Goal: Task Accomplishment & Management: Complete application form

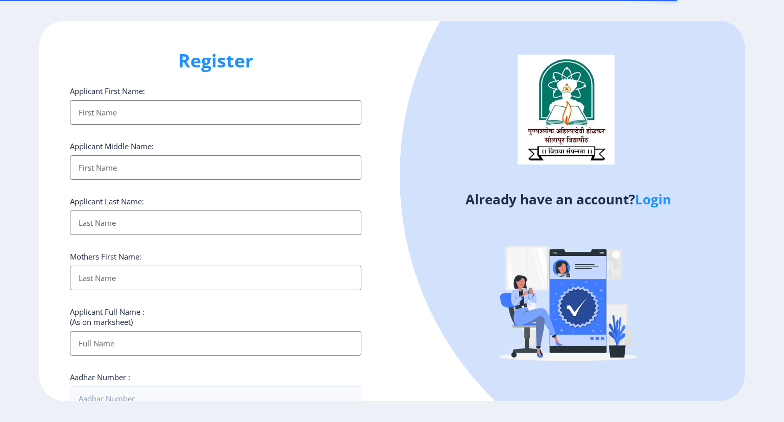
select select
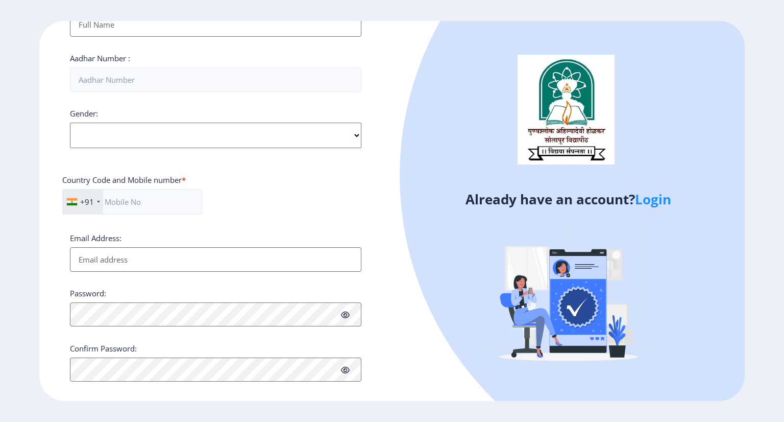
scroll to position [330, 0]
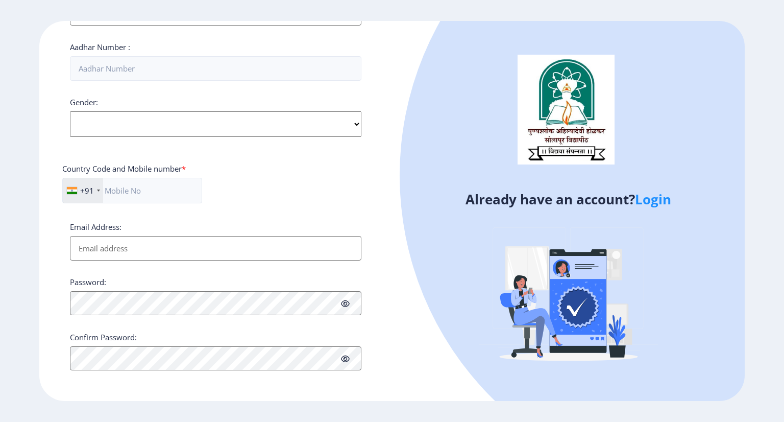
type input "[PERSON_NAME][EMAIL_ADDRESS][DOMAIN_NAME]"
click at [646, 196] on ngx-register "Register Applicant First Name: Applicant Middle Name: Applicant Last Name: Moth…" at bounding box center [392, 210] width 784 height 379
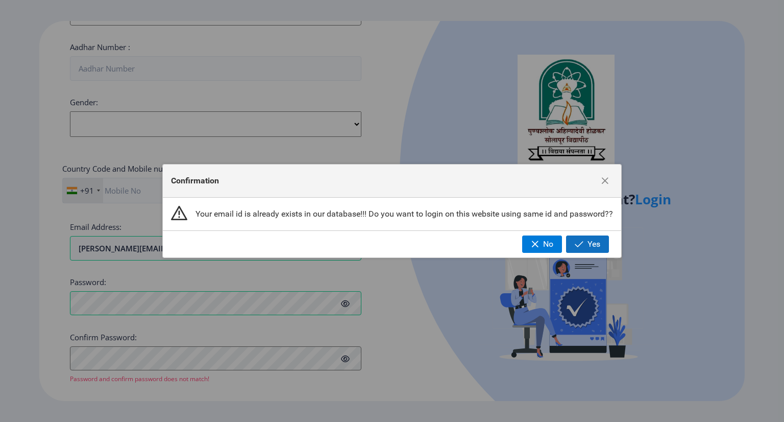
click at [595, 250] on button "Yes" at bounding box center [587, 243] width 43 height 17
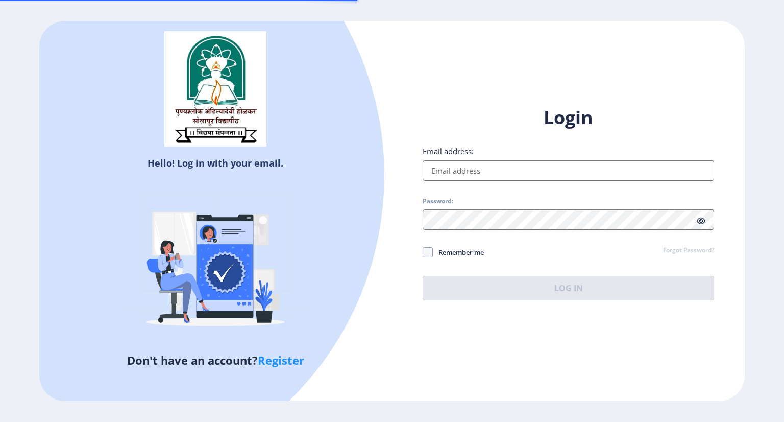
type input "[PERSON_NAME][EMAIL_ADDRESS][DOMAIN_NAME]"
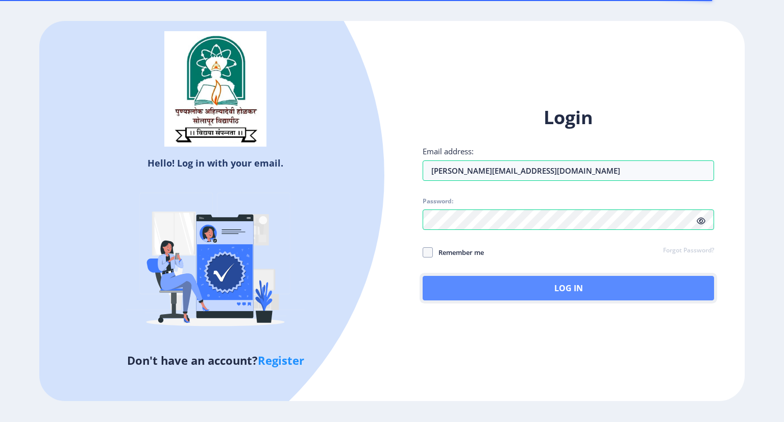
click at [535, 285] on button "Log In" at bounding box center [569, 288] width 292 height 25
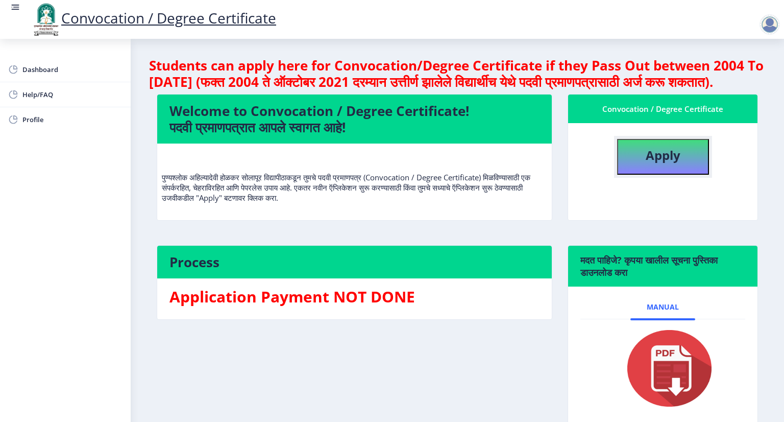
click at [667, 163] on b "Apply" at bounding box center [663, 155] width 35 height 17
select select
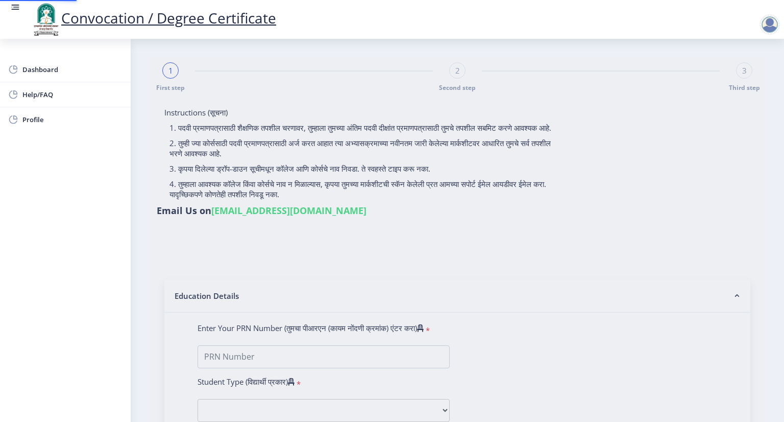
type input "[PERSON_NAME]"
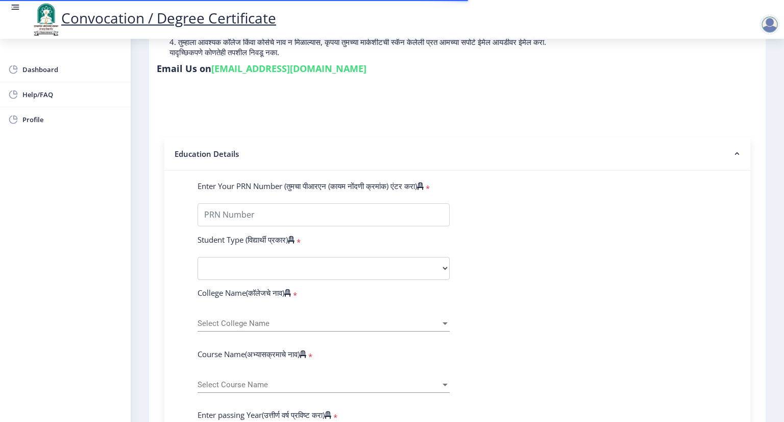
scroll to position [153, 0]
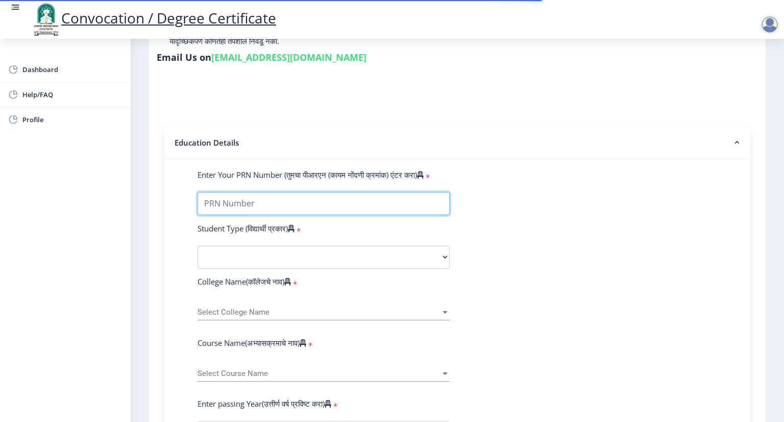
click at [263, 199] on input "Enter Your PRN Number (तुमचा पीआरएन (कायम नोंदणी क्रमांक) एंटर करा)" at bounding box center [324, 203] width 252 height 23
type input "0535017613"
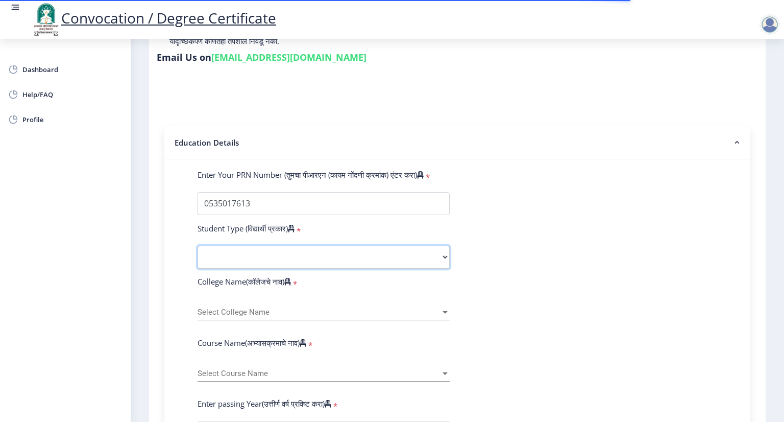
click at [271, 250] on select "Select Student Type Regular External" at bounding box center [324, 257] width 252 height 23
select select "Regular"
click at [198, 246] on select "Select Student Type Regular External" at bounding box center [324, 257] width 252 height 23
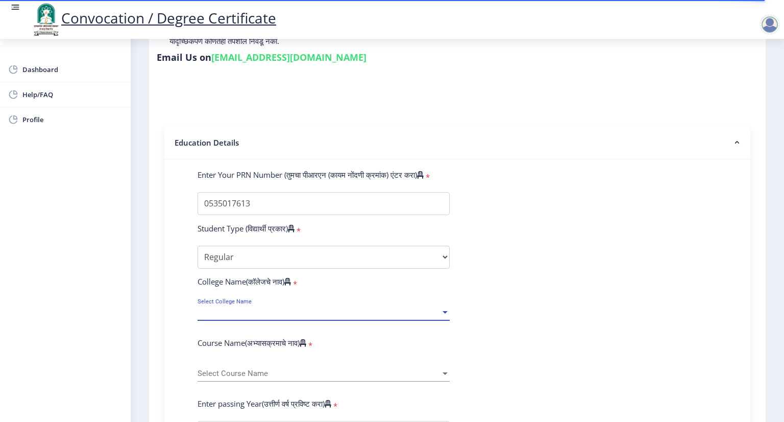
click at [269, 308] on span "Select College Name" at bounding box center [319, 312] width 243 height 9
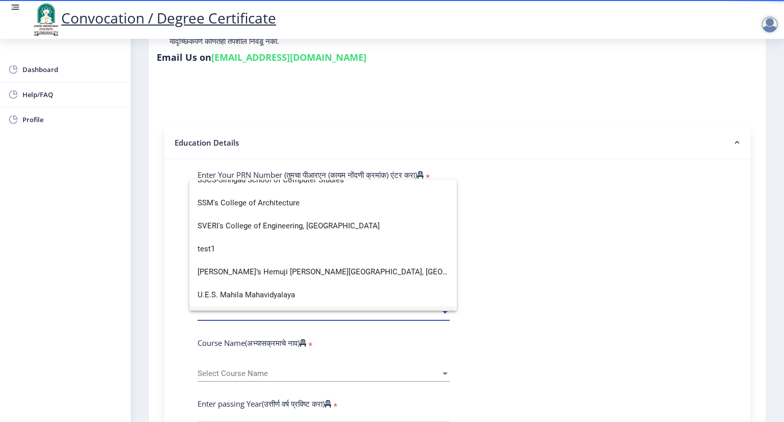
scroll to position [3244, 0]
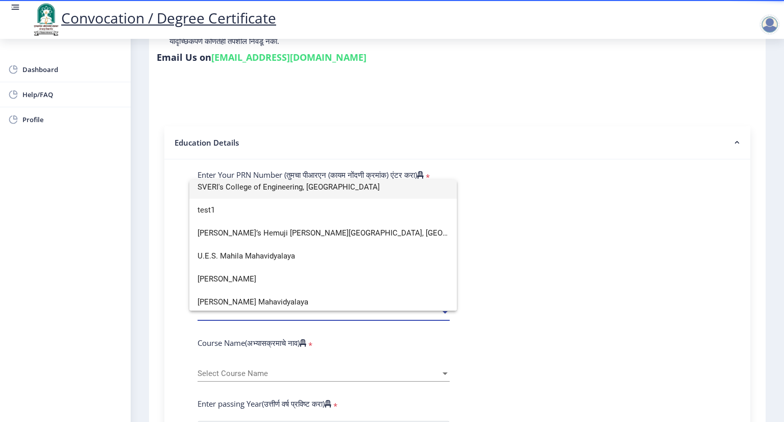
click at [272, 186] on span "SVERI's College of Engineering, [GEOGRAPHIC_DATA]" at bounding box center [323, 187] width 251 height 23
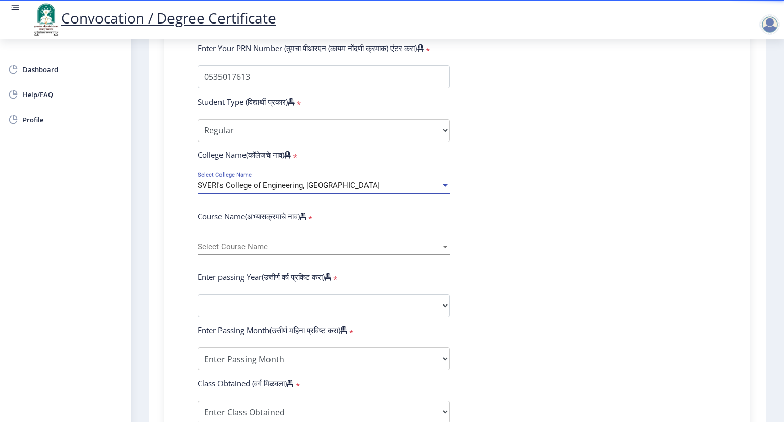
scroll to position [306, 0]
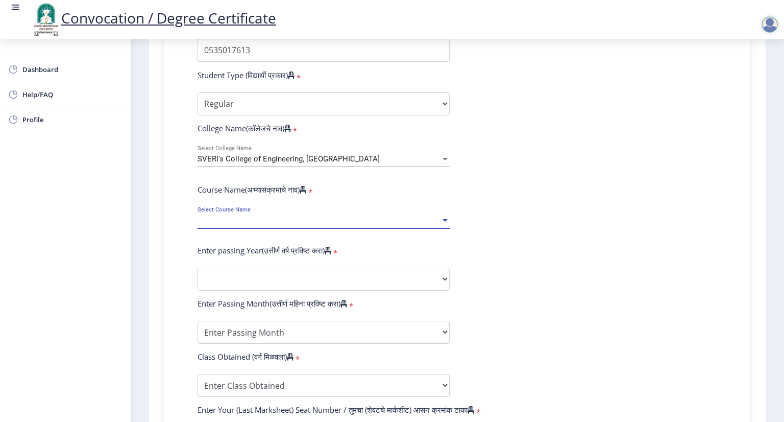
click at [255, 216] on span "Select Course Name" at bounding box center [319, 220] width 243 height 9
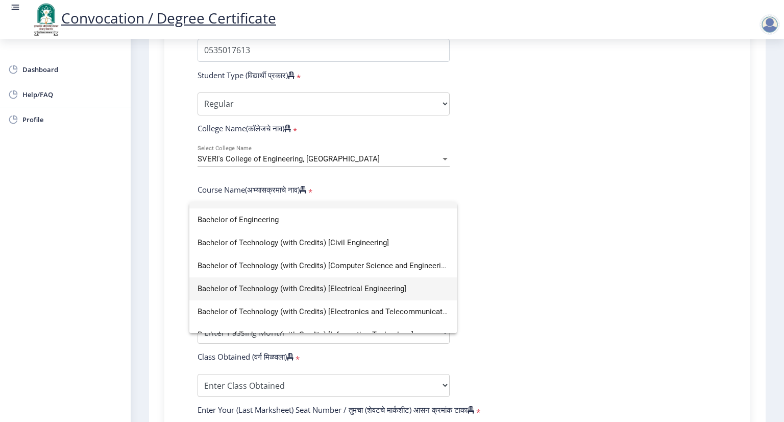
scroll to position [0, 0]
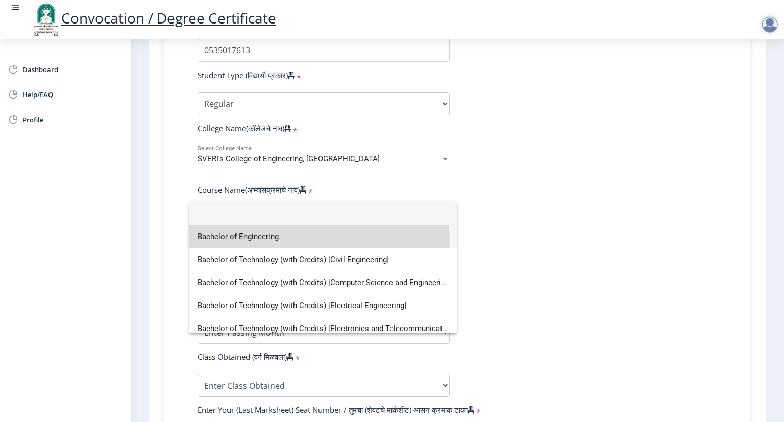
click at [256, 242] on span "Bachelor of Engineering" at bounding box center [323, 236] width 251 height 23
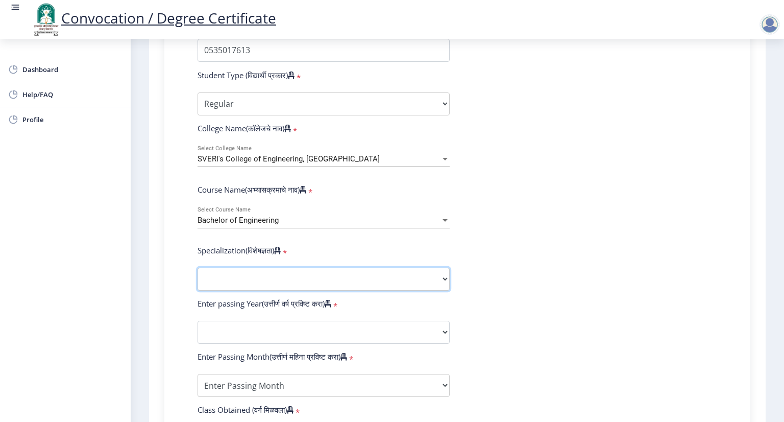
click at [262, 271] on select "Specialization Bio-Medical Engineering Civil Engineering Computer Science & Eng…" at bounding box center [324, 279] width 252 height 23
select select "Mechanical Engineering"
click at [198, 268] on select "Specialization Bio-Medical Engineering Civil Engineering Computer Science & Eng…" at bounding box center [324, 279] width 252 height 23
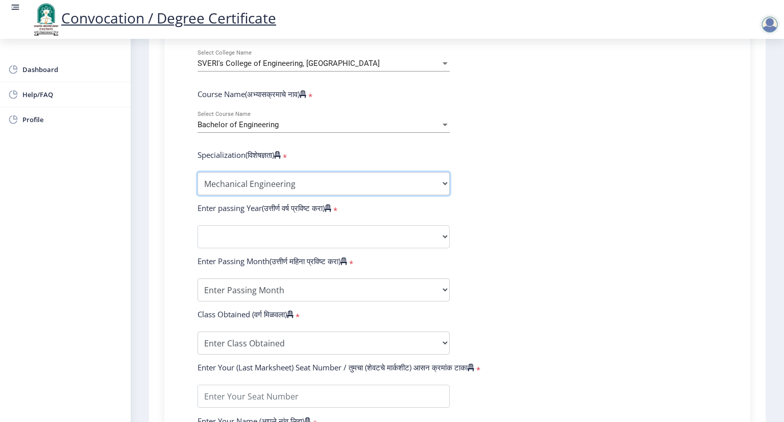
scroll to position [408, 0]
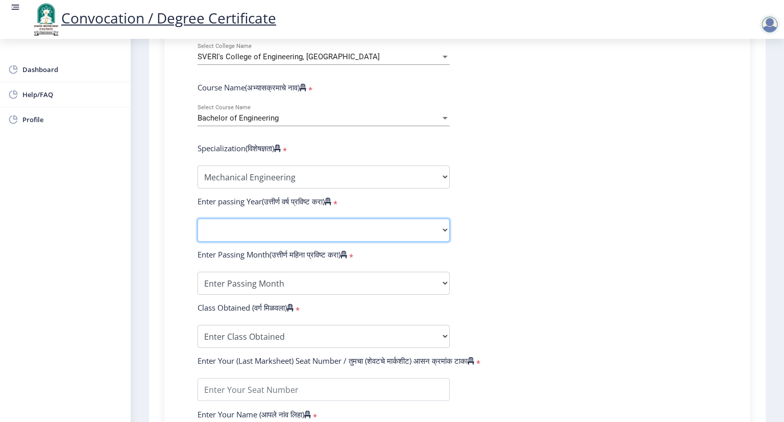
click at [252, 223] on select "2025 2024 2023 2022 2021 2020 2019 2018 2017 2016 2015 2014 2013 2012 2011 2010…" at bounding box center [324, 230] width 252 height 23
select select "2009"
click at [198, 219] on select "2025 2024 2023 2022 2021 2020 2019 2018 2017 2016 2015 2014 2013 2012 2011 2010…" at bounding box center [324, 230] width 252 height 23
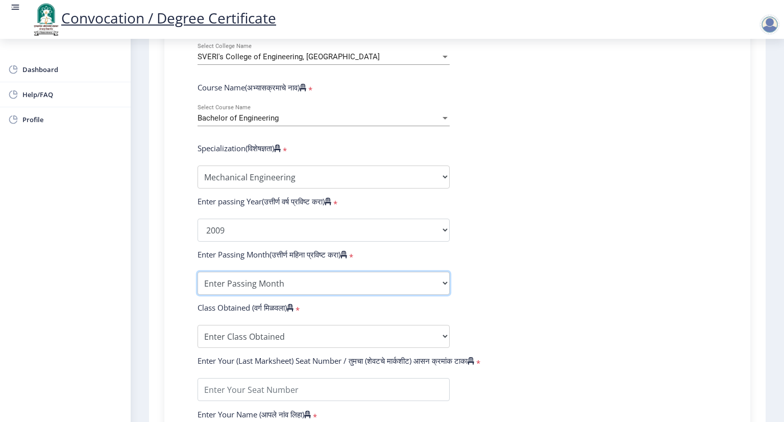
click at [261, 280] on select "Enter Passing Month March April May October November December" at bounding box center [324, 283] width 252 height 23
select select "April"
click at [198, 272] on select "Enter Passing Month March April May October November December" at bounding box center [324, 283] width 252 height 23
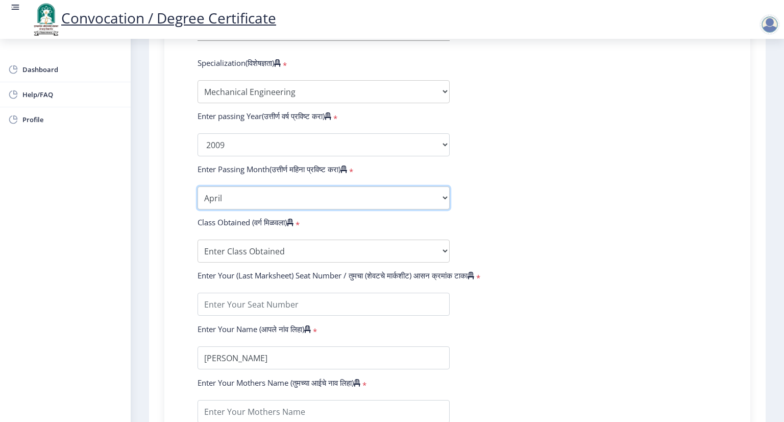
scroll to position [511, 0]
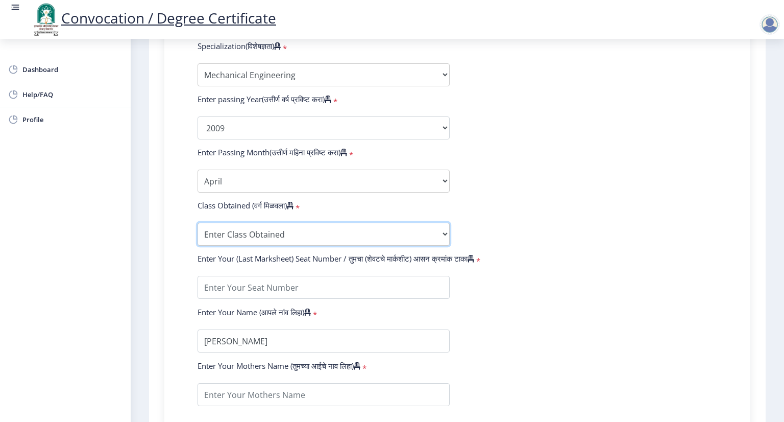
click at [273, 229] on select "Enter Class Obtained FIRST CLASS WITH DISTINCTION FIRST CLASS HIGHER SECOND CLA…" at bounding box center [324, 234] width 252 height 23
select select "FIRST CLASS WITH DISTINCTION"
click at [198, 223] on select "Enter Class Obtained FIRST CLASS WITH DISTINCTION FIRST CLASS HIGHER SECOND CLA…" at bounding box center [324, 234] width 252 height 23
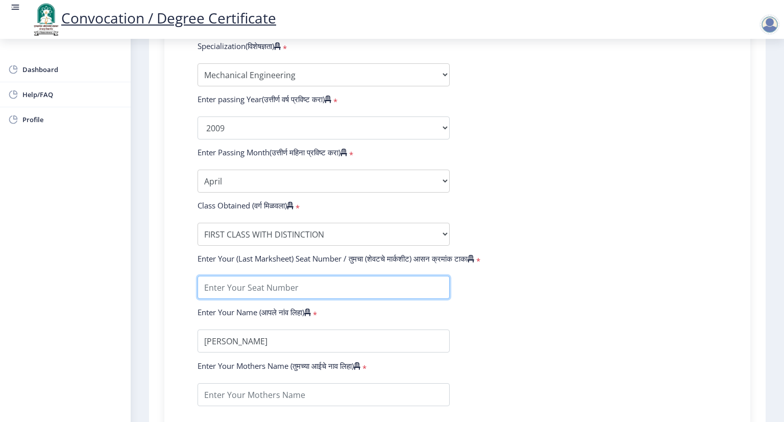
click at [263, 281] on input "textarea" at bounding box center [324, 287] width 252 height 23
type input "7099"
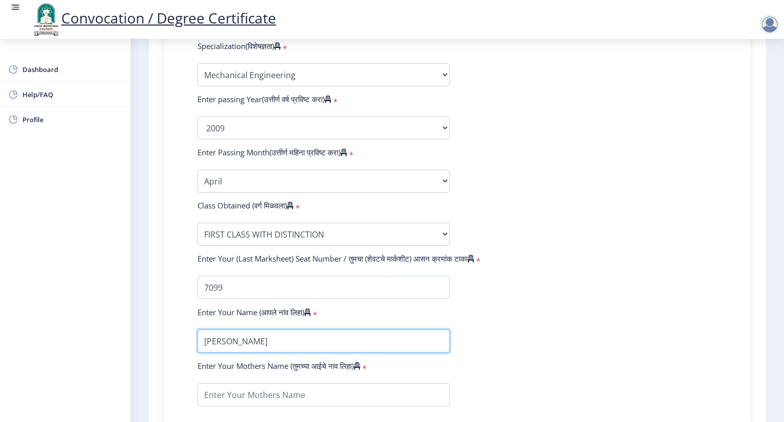
click at [256, 337] on input "textarea" at bounding box center [324, 340] width 252 height 23
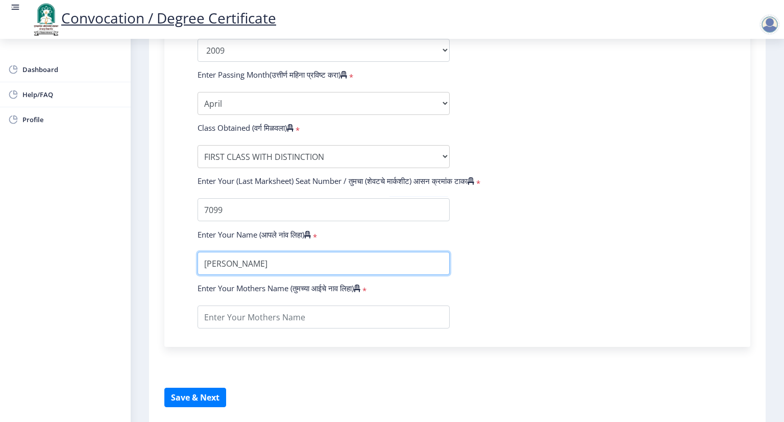
scroll to position [613, 0]
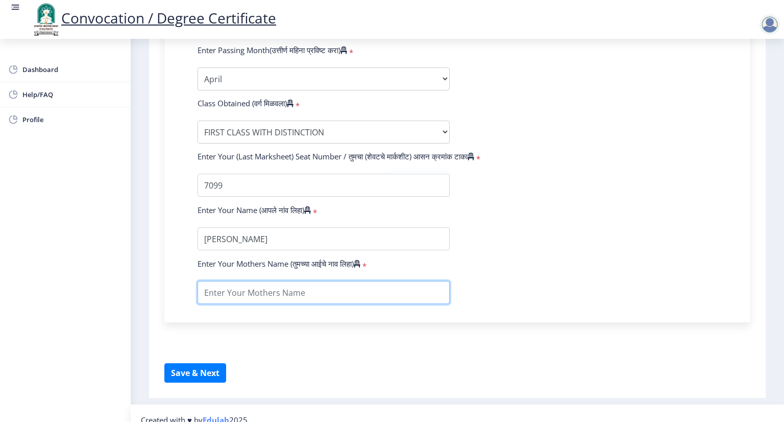
click at [273, 289] on input "textarea" at bounding box center [324, 292] width 252 height 23
type input "Sunita [PERSON_NAME]"
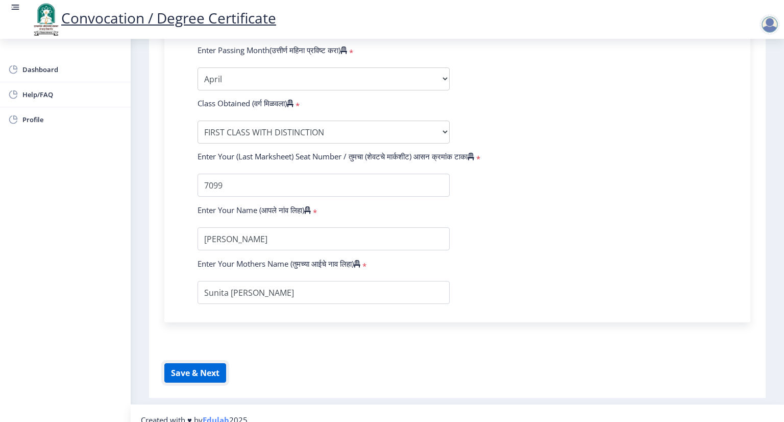
click at [196, 369] on button "Save & Next" at bounding box center [195, 372] width 62 height 19
select select
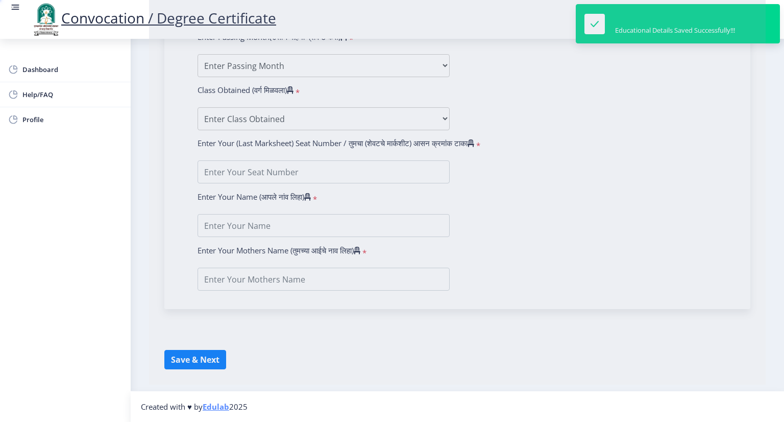
type input "[PERSON_NAME]"
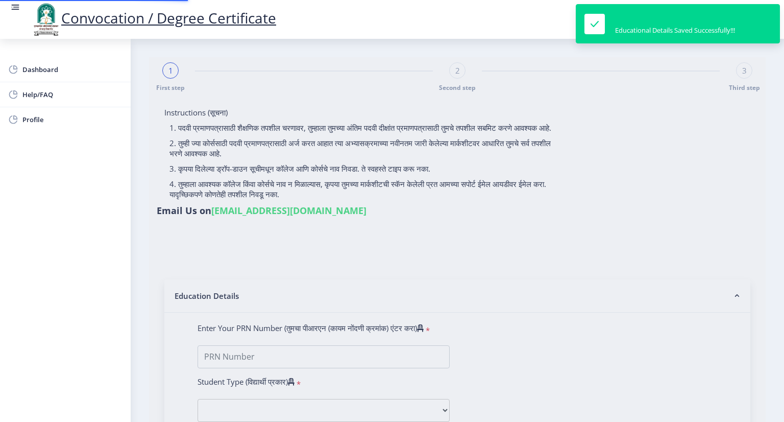
type input "0535017613"
select select "Regular"
select select "2009"
select select "April"
select select "FIRST CLASS WITH DISTINCTION"
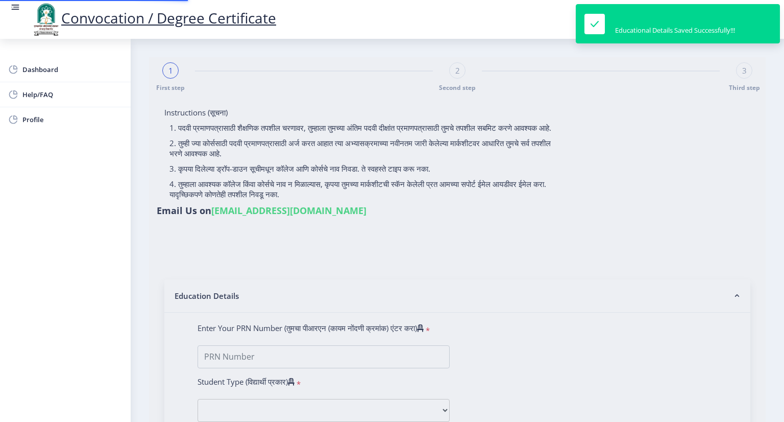
type input "7099"
type input "Sunita [PERSON_NAME]"
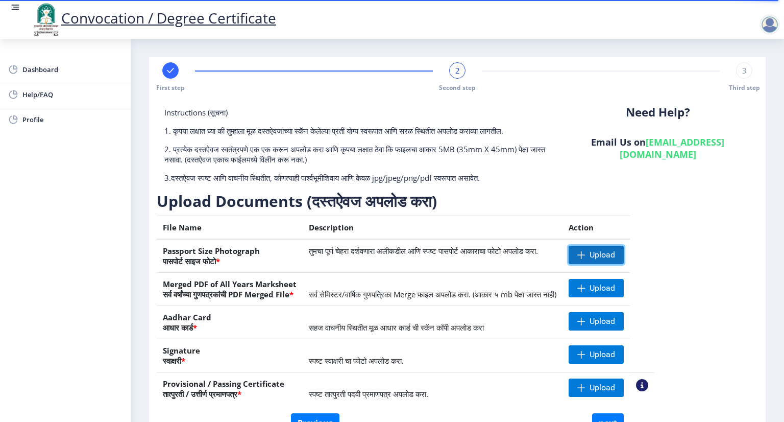
click at [615, 254] on span "Upload" at bounding box center [603, 255] width 26 height 10
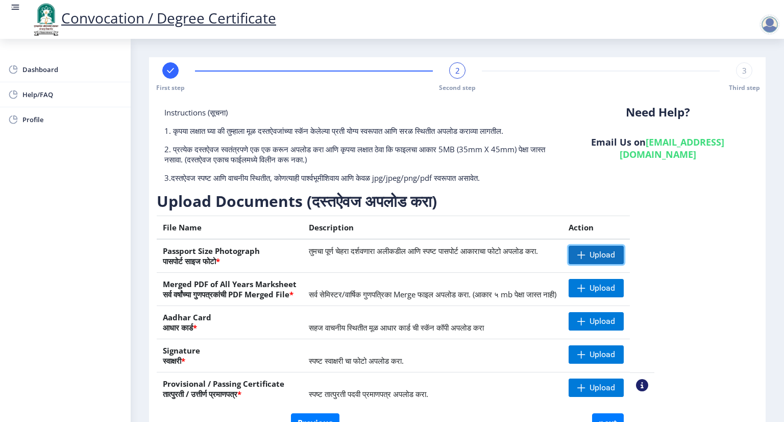
click at [586, 257] on span at bounding box center [581, 255] width 8 height 8
click at [621, 259] on span "Upload" at bounding box center [596, 255] width 55 height 18
click at [615, 257] on span "Upload" at bounding box center [603, 255] width 26 height 10
click at [624, 252] on span "Upload" at bounding box center [596, 255] width 55 height 18
click at [615, 259] on span "Upload" at bounding box center [603, 255] width 26 height 10
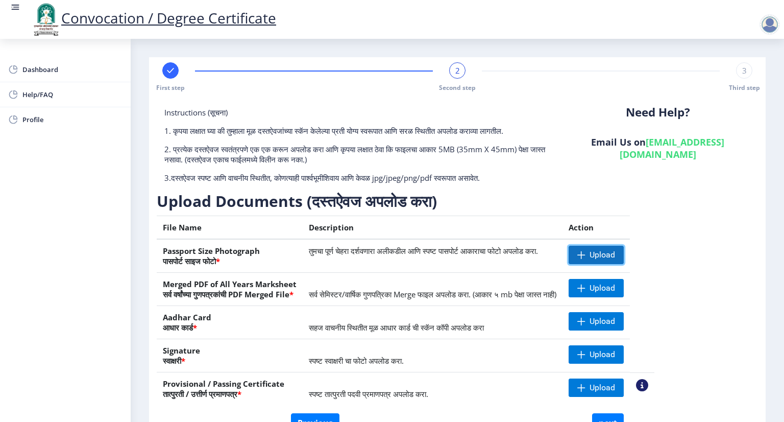
click at [615, 259] on span "Upload" at bounding box center [603, 255] width 26 height 10
